Goal: Find contact information: Find contact information

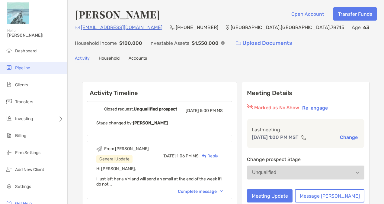
click at [27, 68] on span "Pipeline" at bounding box center [22, 67] width 15 height 5
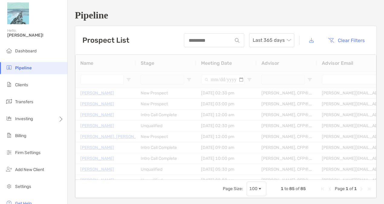
type input "**********"
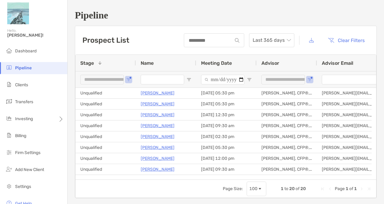
click at [127, 76] on div "**********" at bounding box center [106, 79] width 60 height 16
click at [128, 77] on span "Open Filter Menu" at bounding box center [128, 79] width 5 height 5
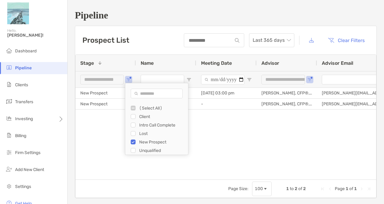
type input "**********"
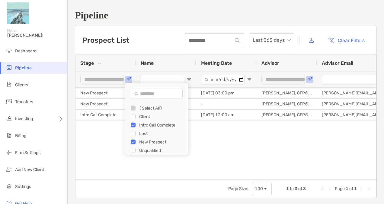
click at [223, 151] on div "Laquinta Mcferguson New Prospect 09/16/2025 - 03:00 pm Madeline Barconi, CFP®, …" at bounding box center [226, 131] width 301 height 87
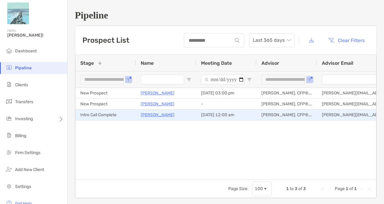
click at [152, 114] on p "[PERSON_NAME]" at bounding box center [158, 115] width 34 height 8
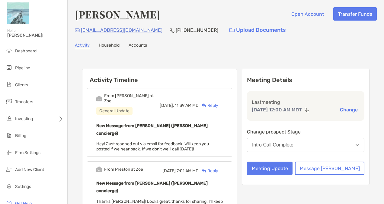
drag, startPoint x: 147, startPoint y: 32, endPoint x: 81, endPoint y: 34, distance: 65.6
click at [81, 34] on div "[EMAIL_ADDRESS][DOMAIN_NAME] [PHONE_NUMBER] Upload Documents" at bounding box center [226, 30] width 302 height 13
copy p "[EMAIL_ADDRESS][DOMAIN_NAME]"
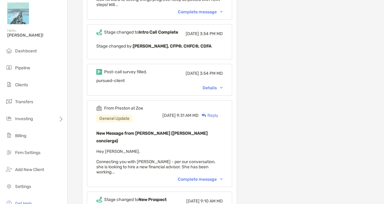
scroll to position [363, 0]
click at [214, 122] on div "From [PERSON_NAME] at Zoe General Update [DATE] 9:31 AM MD Reply New Message fr…" at bounding box center [159, 143] width 145 height 87
click at [213, 176] on div "Complete message" at bounding box center [200, 178] width 45 height 5
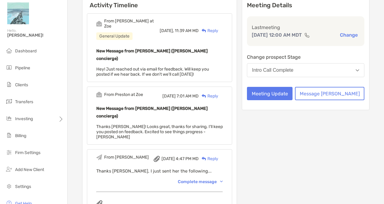
scroll to position [0, 0]
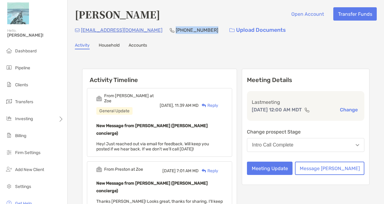
drag, startPoint x: 196, startPoint y: 33, endPoint x: 156, endPoint y: 35, distance: 39.3
click at [156, 35] on div "[EMAIL_ADDRESS][DOMAIN_NAME] [PHONE_NUMBER] Upload Documents" at bounding box center [226, 30] width 302 height 13
copy p "[PHONE_NUMBER]"
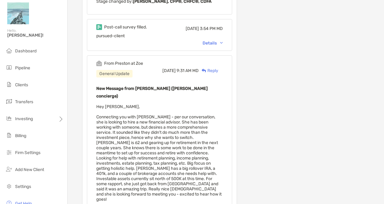
scroll to position [405, 0]
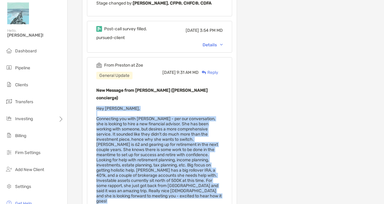
drag, startPoint x: 95, startPoint y: 59, endPoint x: 118, endPoint y: 148, distance: 91.9
click at [118, 148] on div "From [PERSON_NAME] at Zoe General Update [DATE] 9:31 AM MD Reply New Message fr…" at bounding box center [159, 144] width 145 height 174
copy span "Hey [PERSON_NAME], Connecting you with [PERSON_NAME] - per our conversation, sh…"
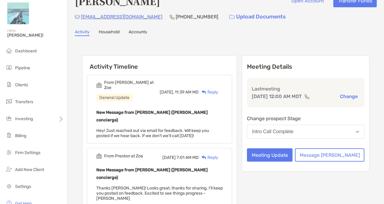
scroll to position [0, 0]
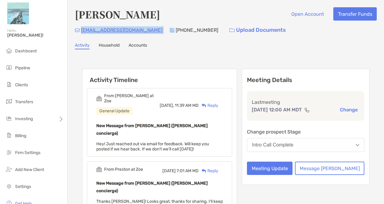
drag, startPoint x: 149, startPoint y: 33, endPoint x: 81, endPoint y: 34, distance: 68.3
click at [81, 34] on div "[EMAIL_ADDRESS][DOMAIN_NAME] [PHONE_NUMBER] Upload Documents" at bounding box center [226, 30] width 302 height 13
copy p "[EMAIL_ADDRESS][DOMAIN_NAME]"
